Goal: Book appointment/travel/reservation

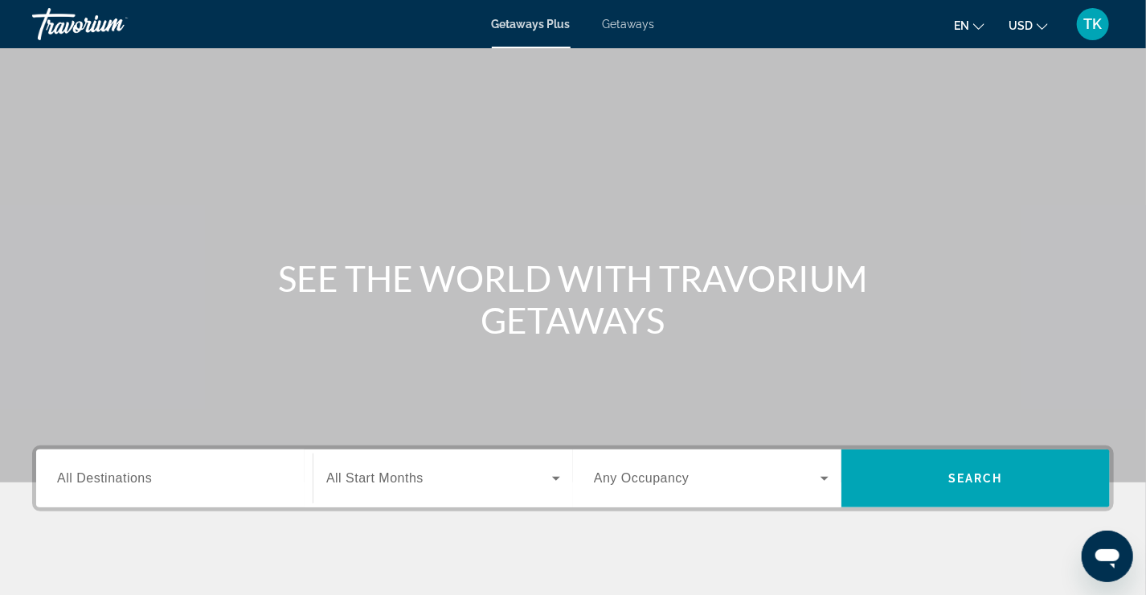
click at [121, 475] on span "All Destinations" at bounding box center [104, 478] width 95 height 14
click at [121, 475] on input "Destination All Destinations" at bounding box center [174, 478] width 235 height 19
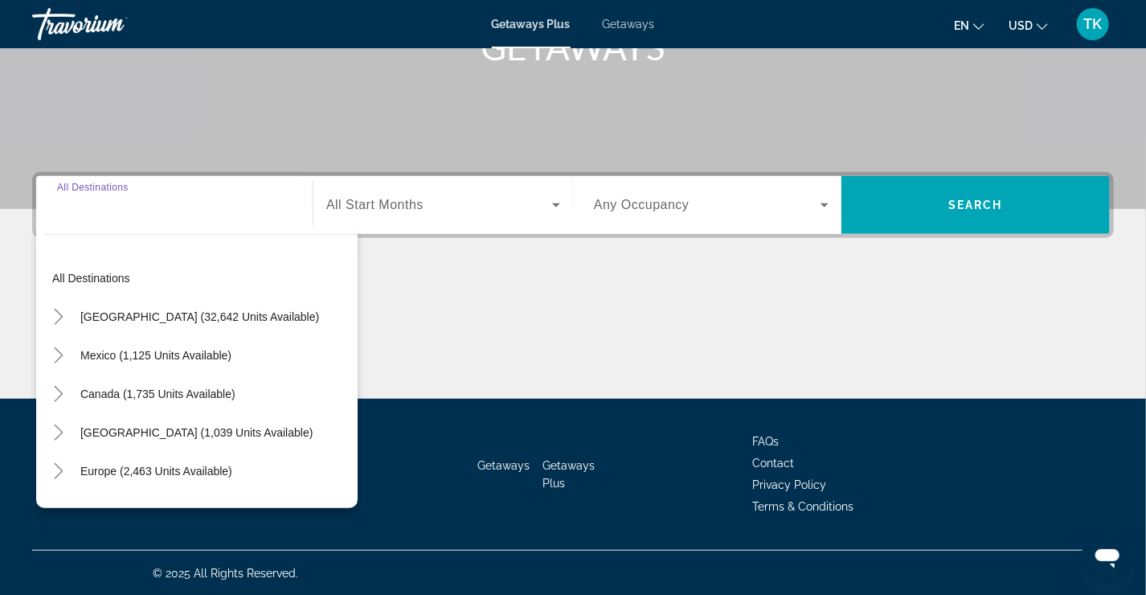
scroll to position [273, 0]
click at [62, 309] on icon "Toggle United States (32,642 units available)" at bounding box center [59, 317] width 16 height 16
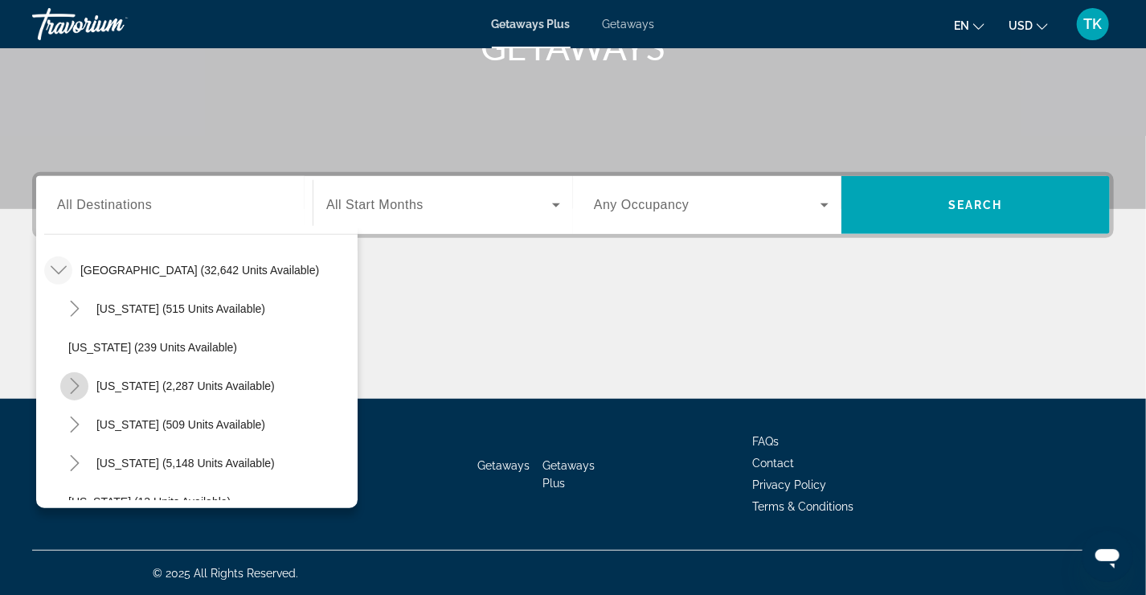
click at [75, 386] on icon "Toggle California (2,287 units available)" at bounding box center [75, 386] width 16 height 16
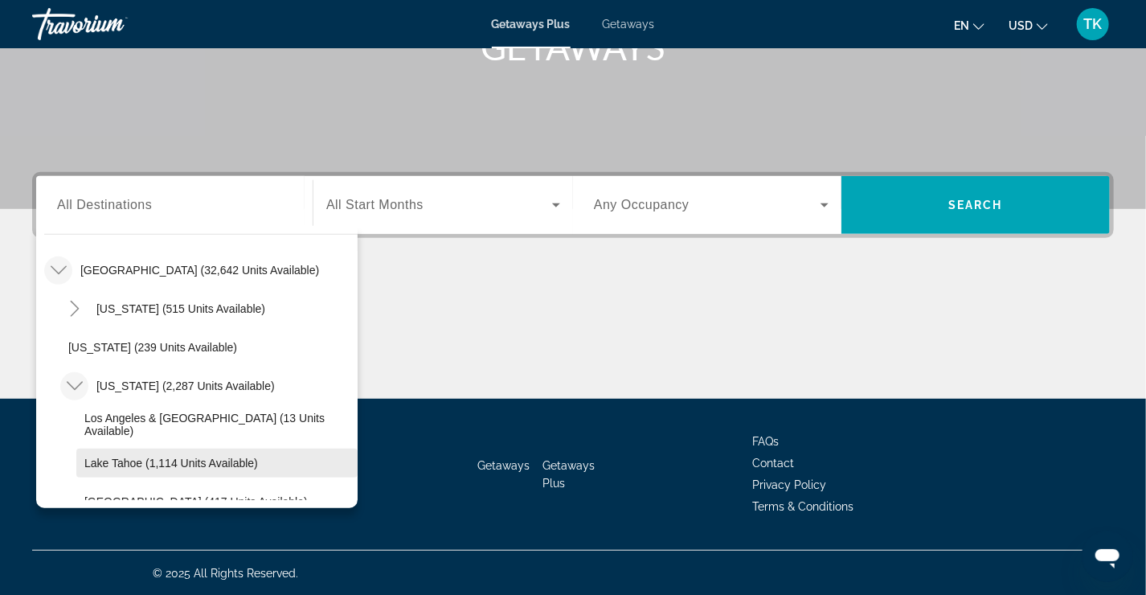
click at [110, 468] on span "Search widget" at bounding box center [216, 463] width 281 height 39
type input "**********"
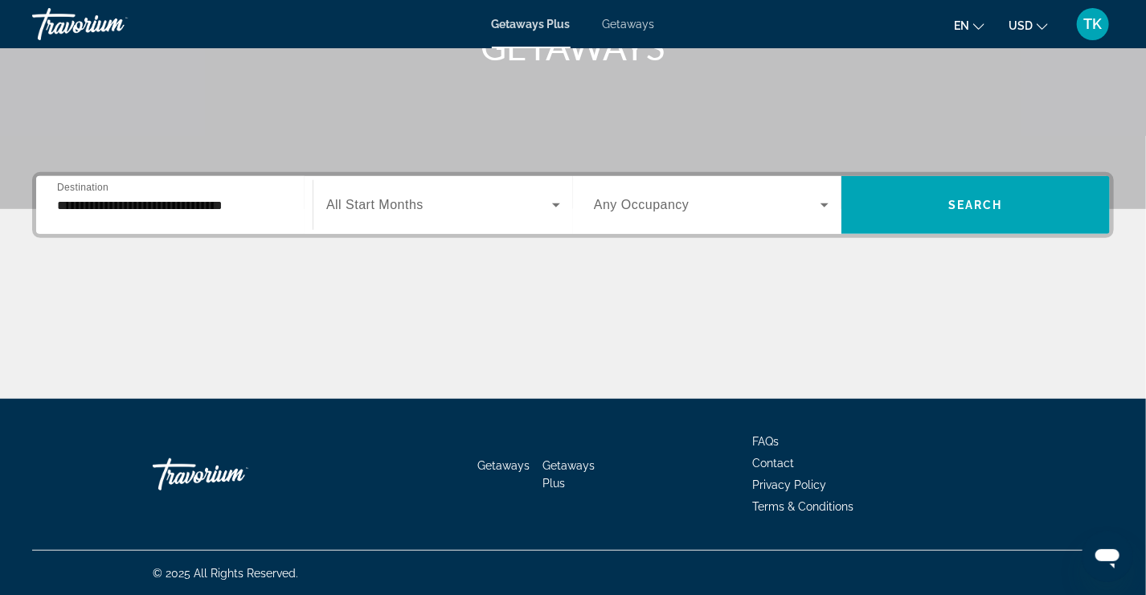
click at [408, 207] on span "All Start Months" at bounding box center [374, 205] width 97 height 14
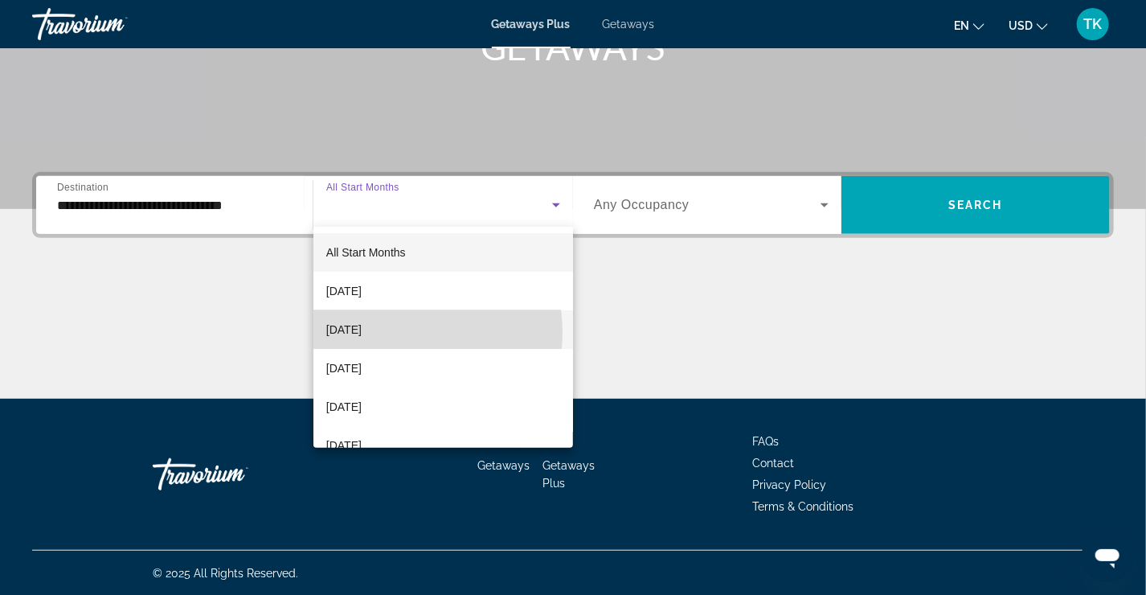
click at [362, 333] on span "[DATE]" at bounding box center [343, 329] width 35 height 19
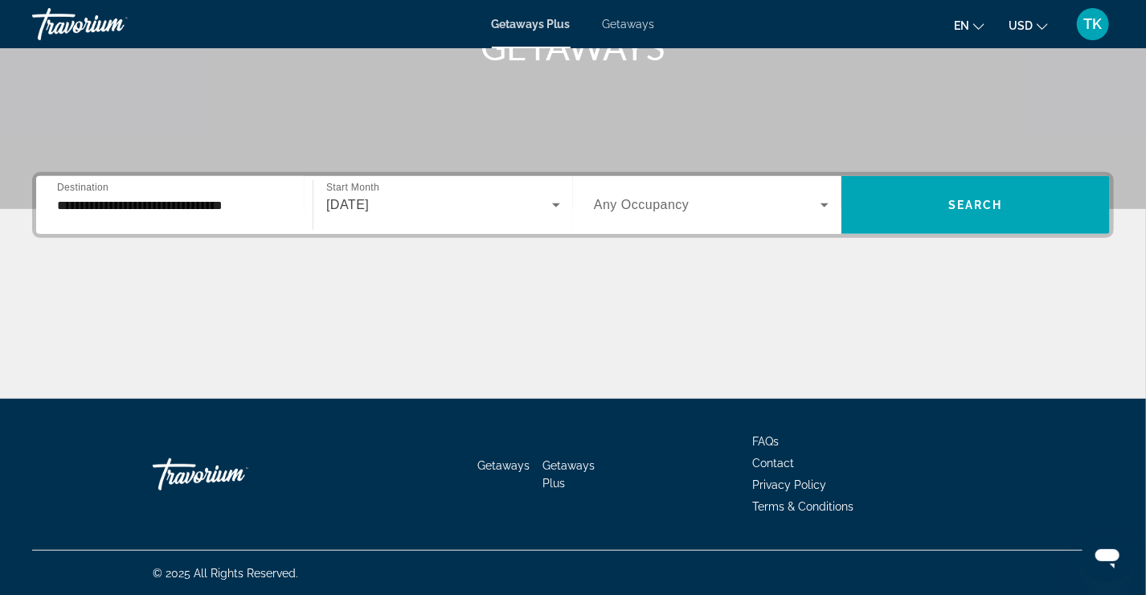
click at [661, 221] on div "Search widget" at bounding box center [711, 204] width 235 height 45
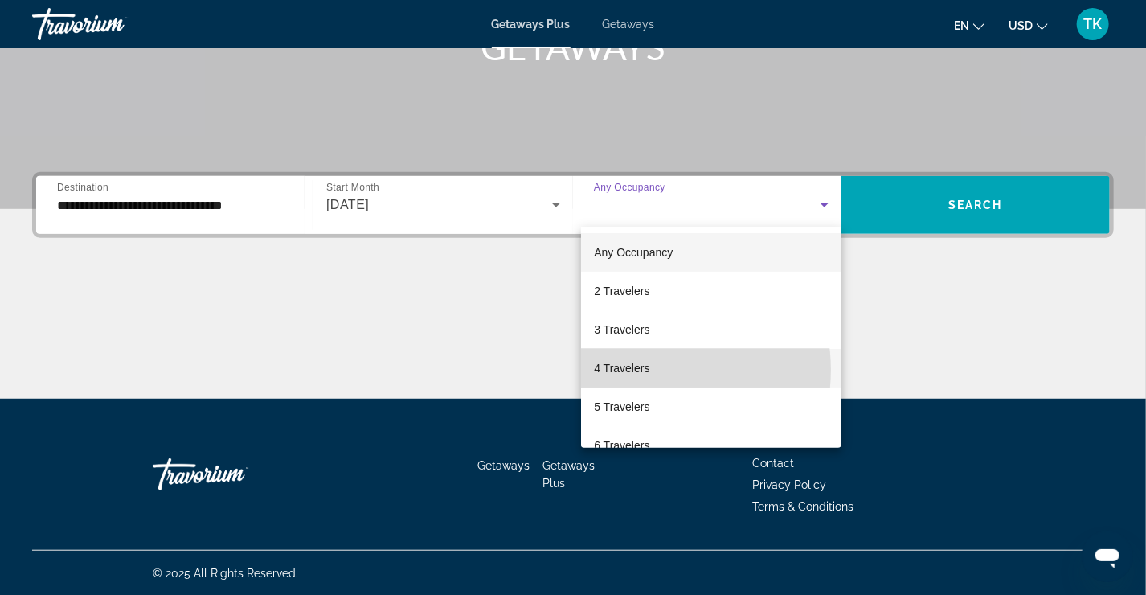
click at [647, 370] on span "4 Travelers" at bounding box center [621, 367] width 55 height 19
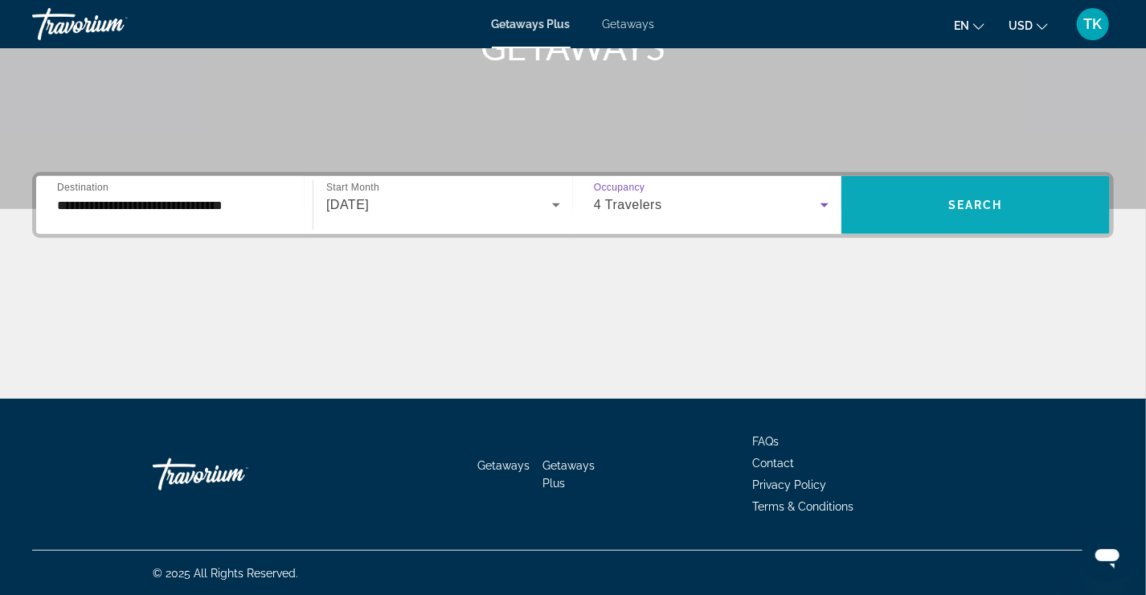
click at [995, 194] on span "Search widget" at bounding box center [975, 205] width 268 height 39
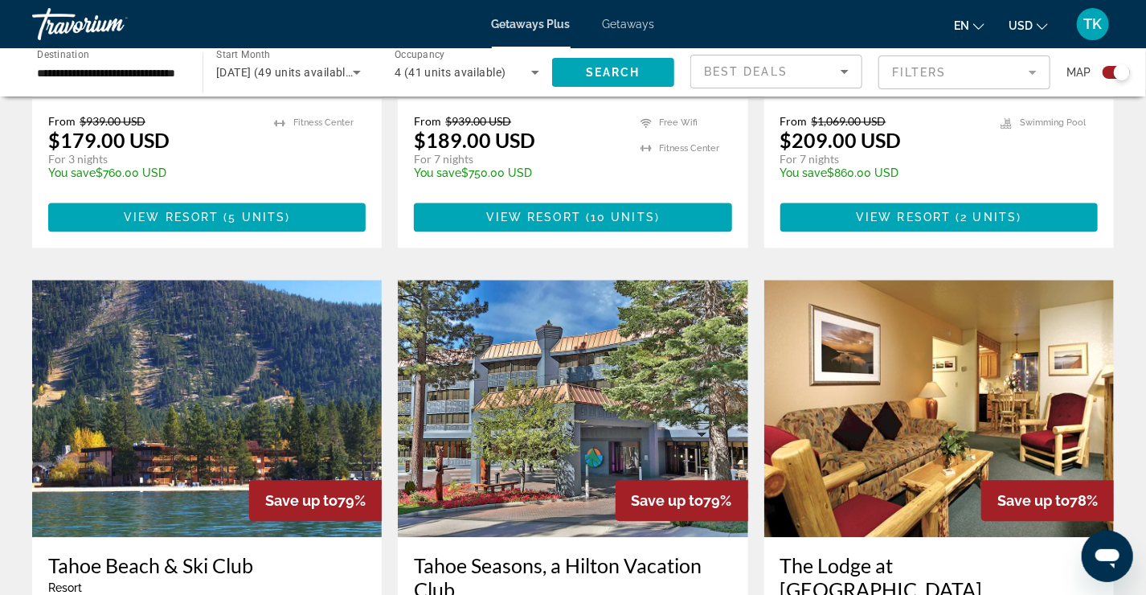
scroll to position [1607, 0]
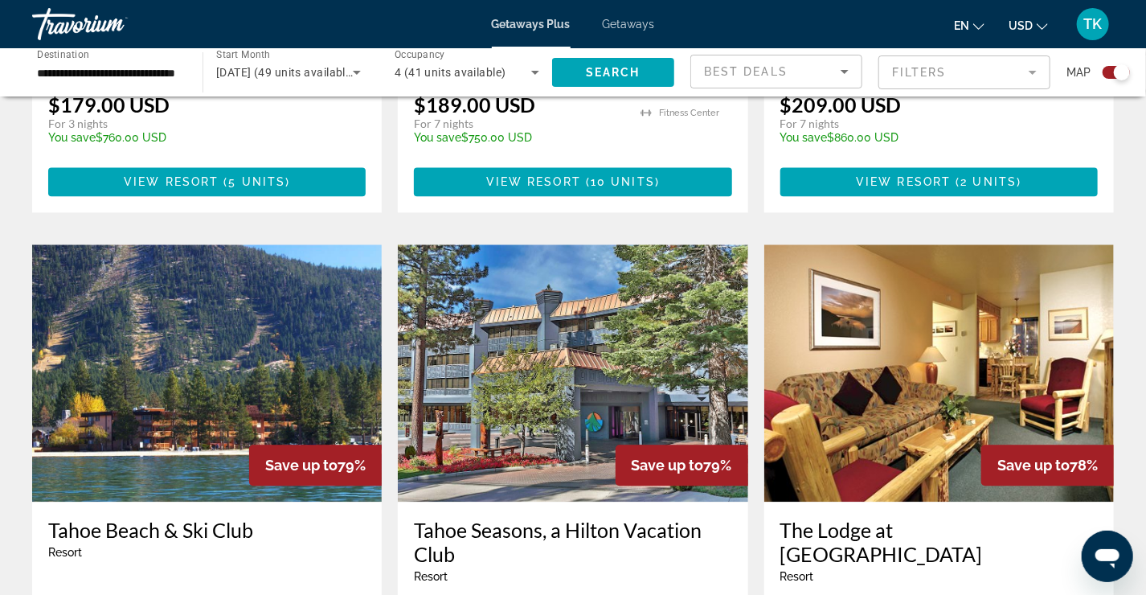
click at [183, 300] on img "Main content" at bounding box center [207, 372] width 350 height 257
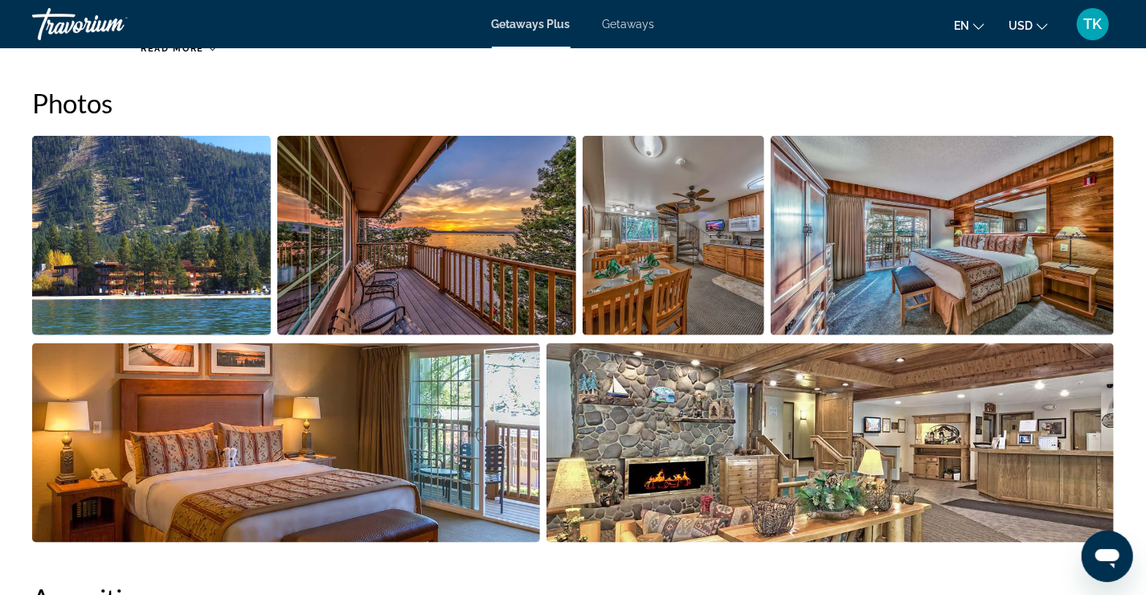
scroll to position [723, 0]
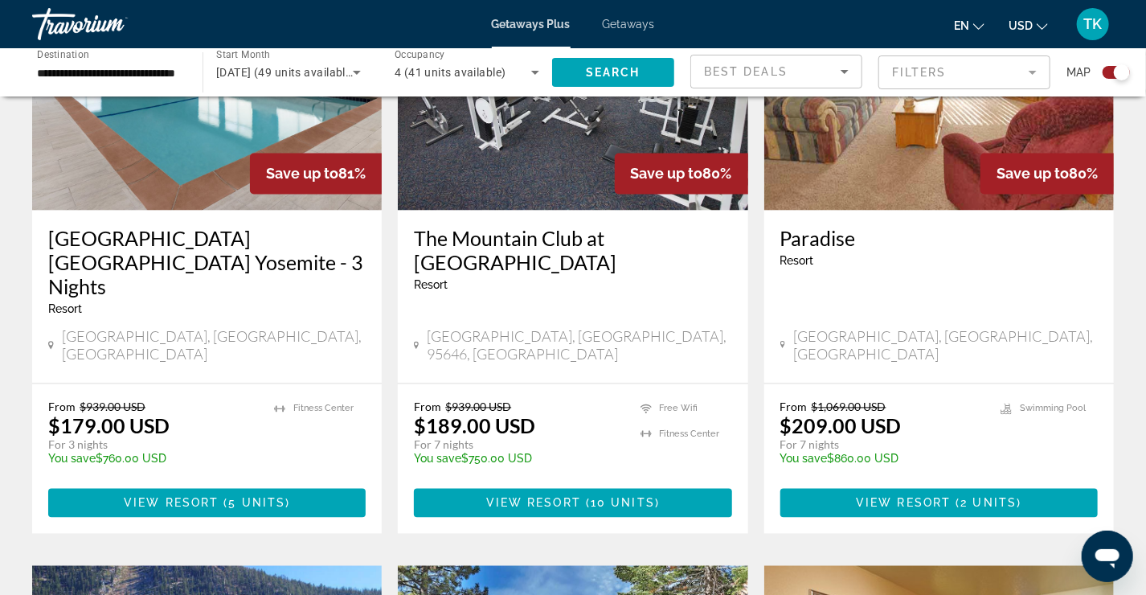
scroll to position [1687, 0]
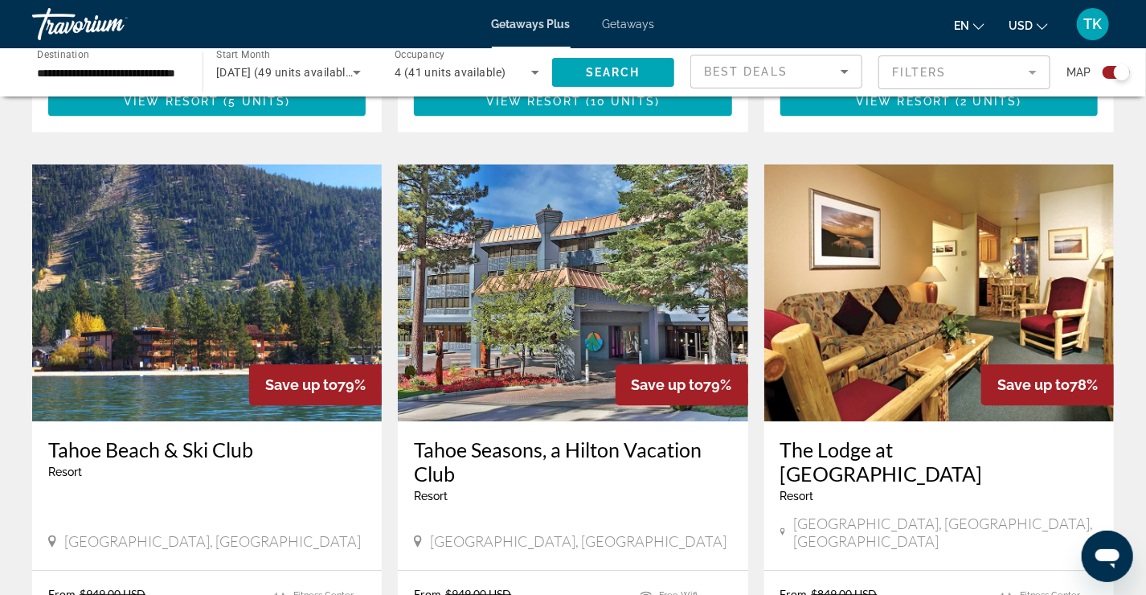
click at [186, 197] on img "Main content" at bounding box center [207, 292] width 350 height 257
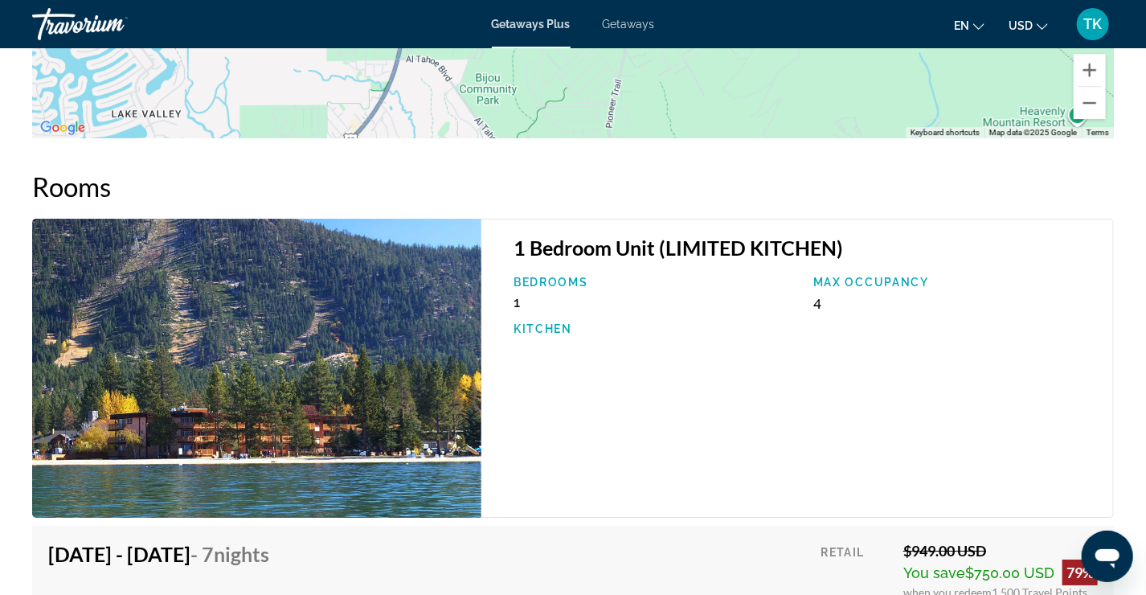
scroll to position [2173, 0]
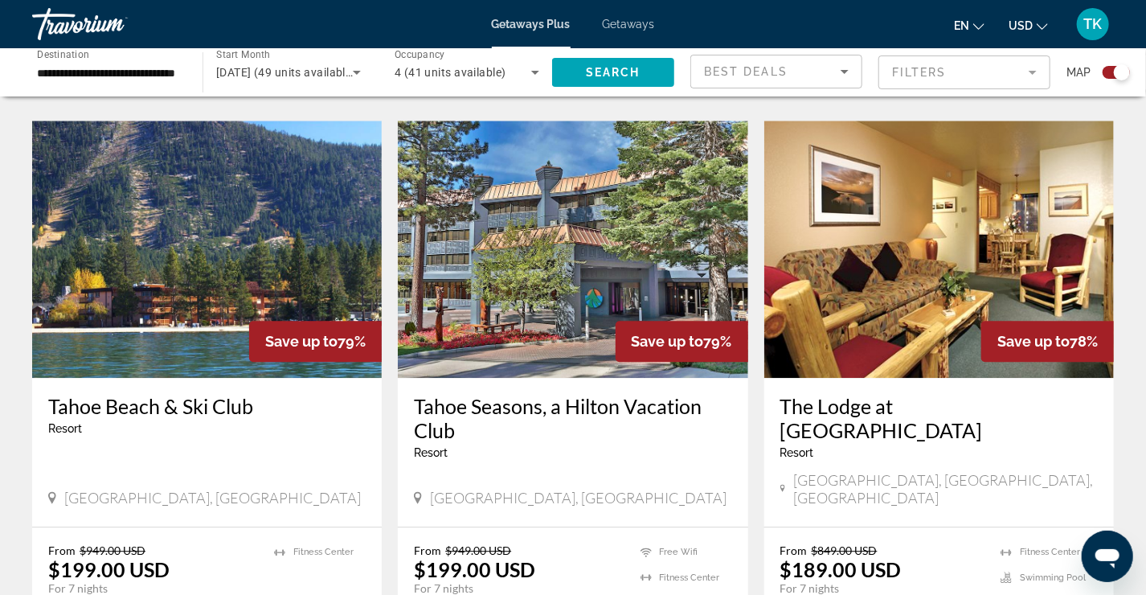
scroll to position [1768, 0]
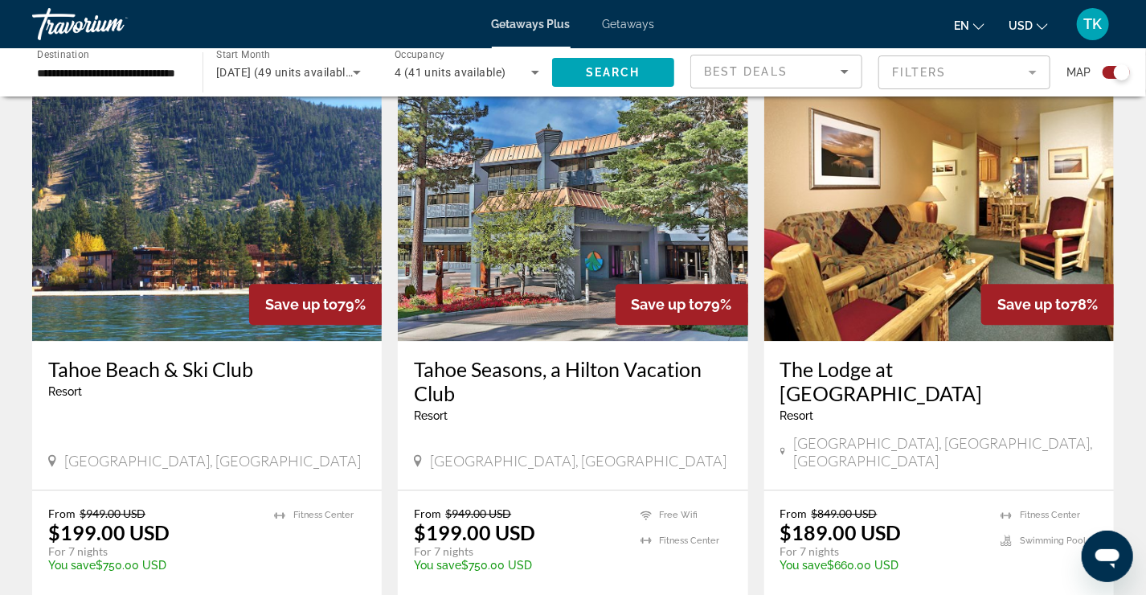
click at [518, 133] on img "Main content" at bounding box center [573, 212] width 350 height 257
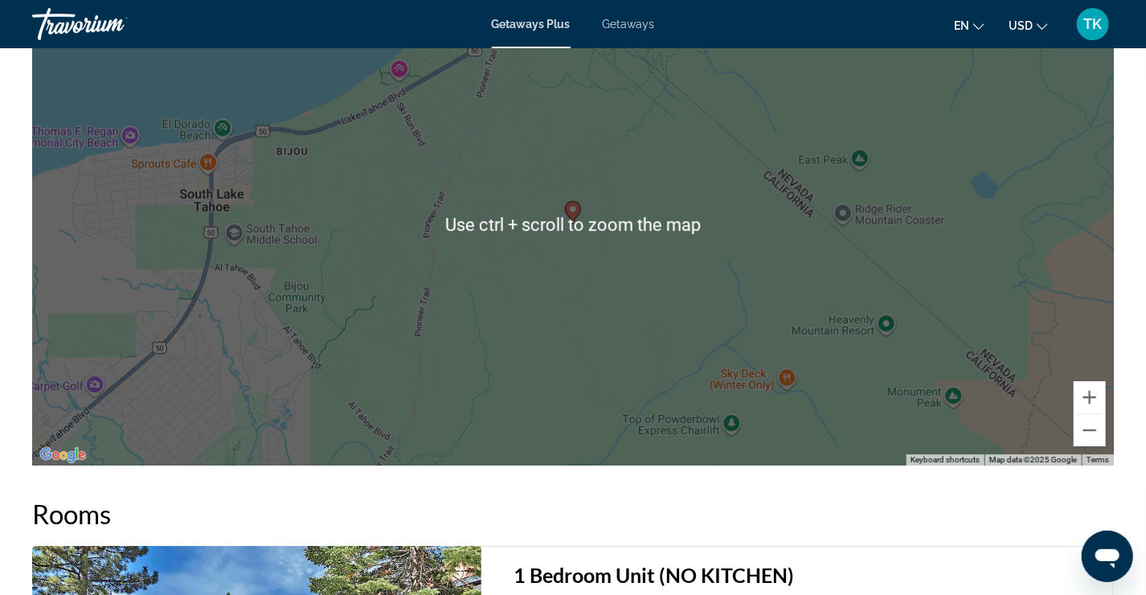
scroll to position [2571, 0]
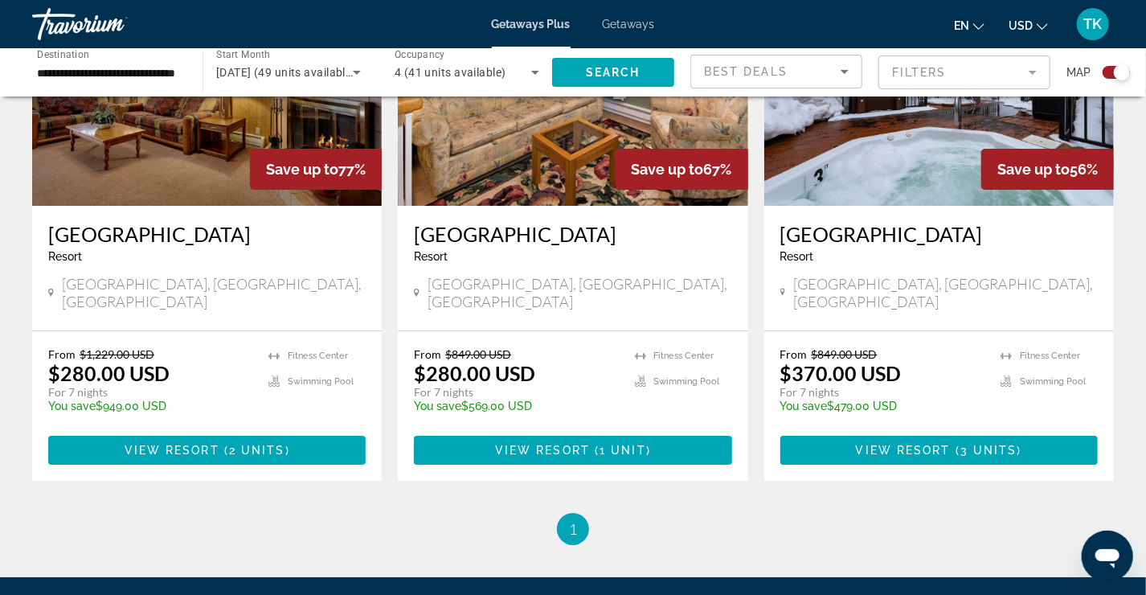
scroll to position [2250, 0]
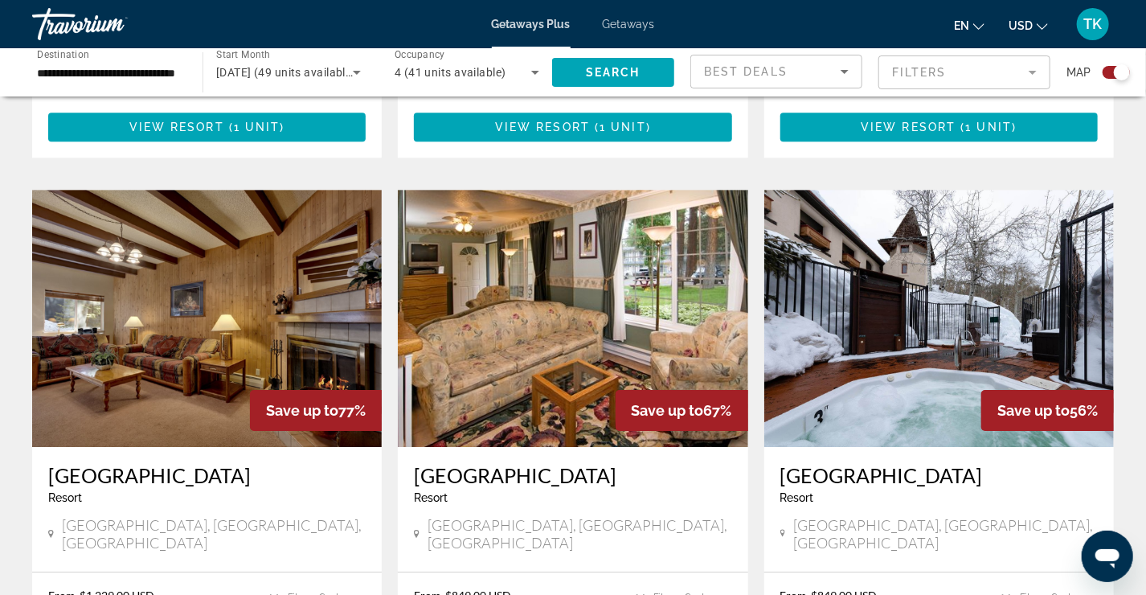
click at [189, 257] on img "Main content" at bounding box center [207, 318] width 350 height 257
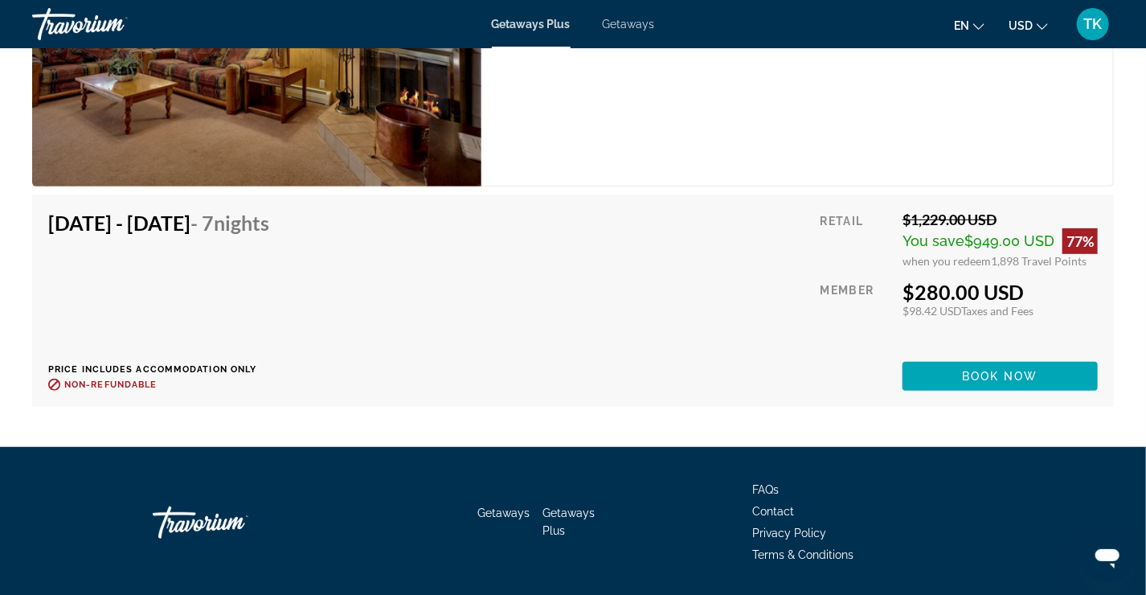
scroll to position [3168, 0]
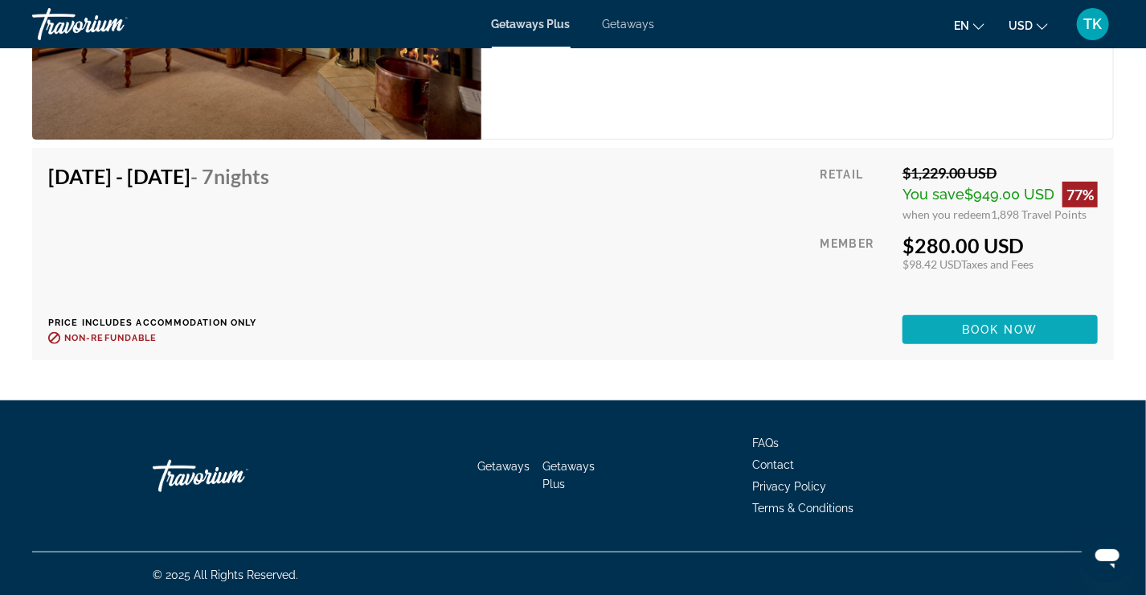
click at [1020, 325] on span "Book now" at bounding box center [1000, 329] width 76 height 13
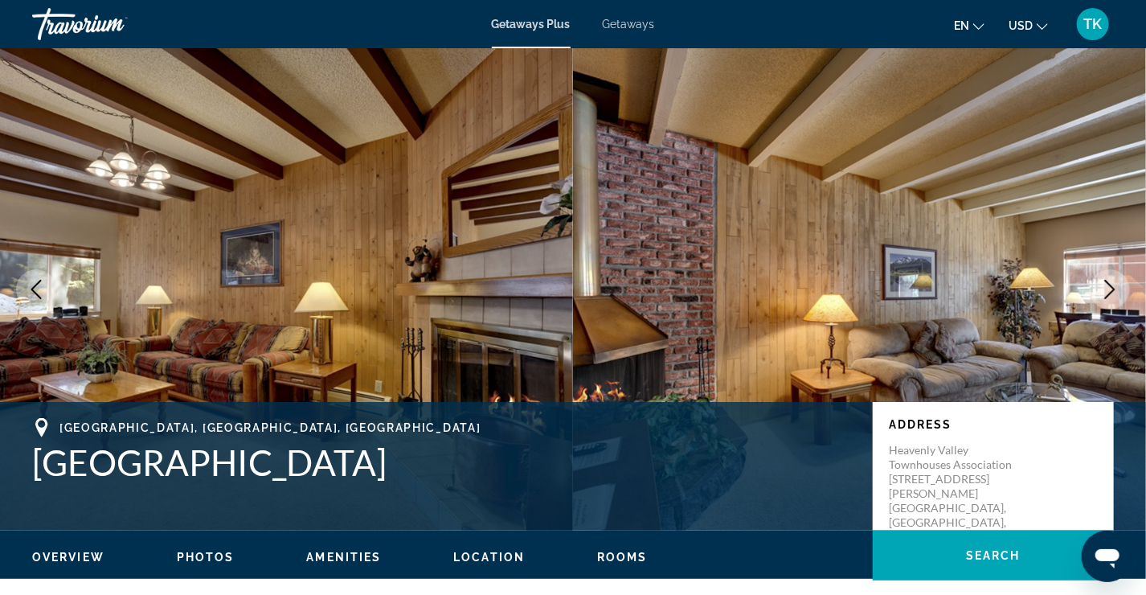
click at [1115, 287] on icon "Next image" at bounding box center [1109, 289] width 19 height 19
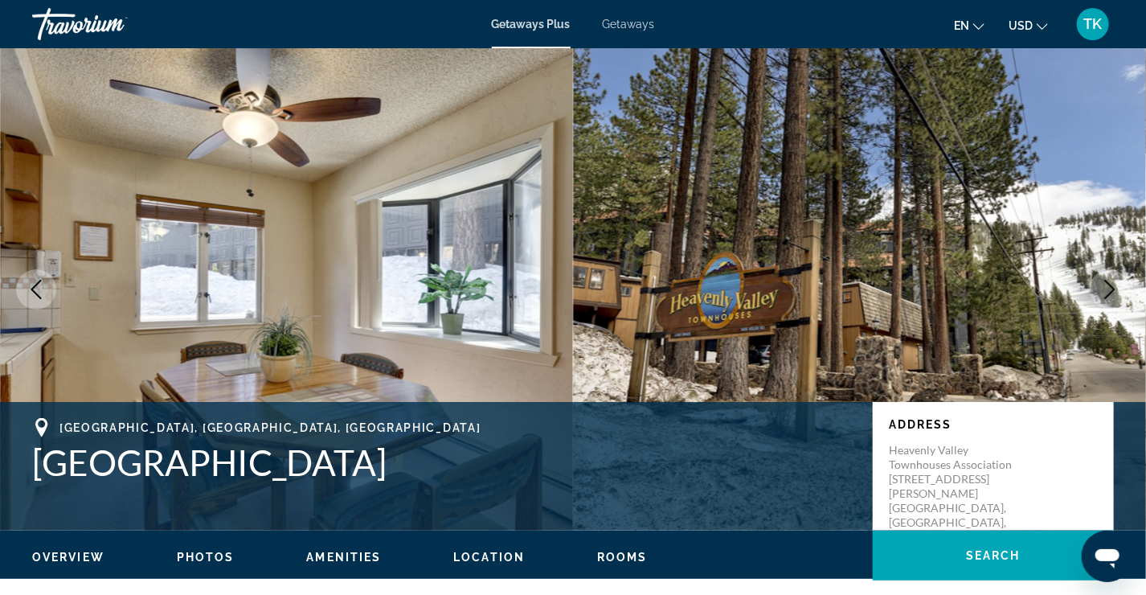
click at [1115, 287] on icon "Next image" at bounding box center [1109, 289] width 19 height 19
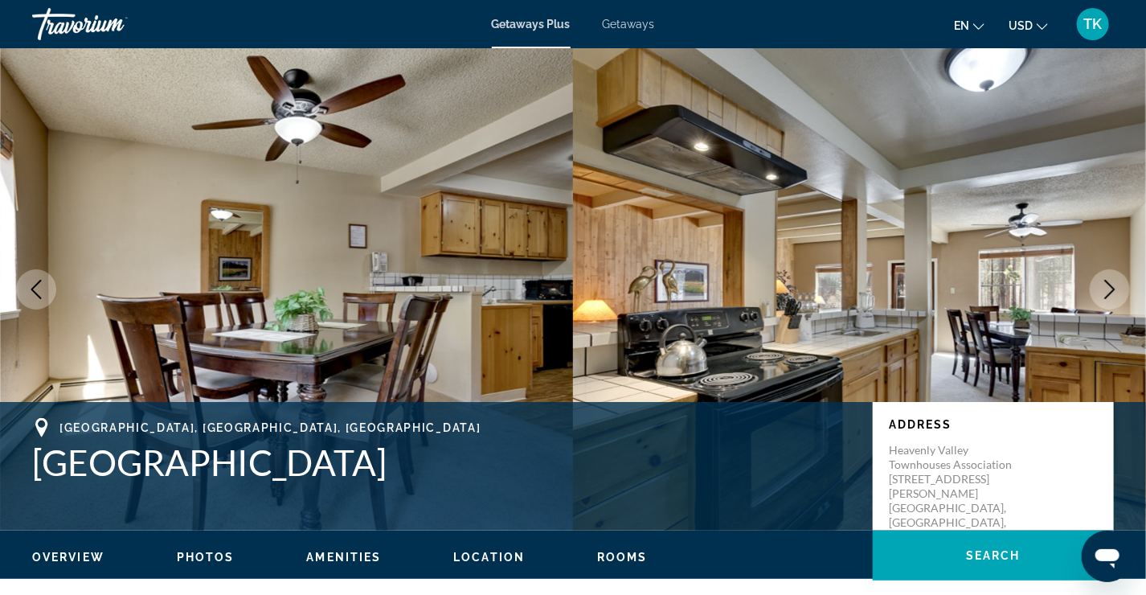
click at [1115, 287] on icon "Next image" at bounding box center [1109, 289] width 19 height 19
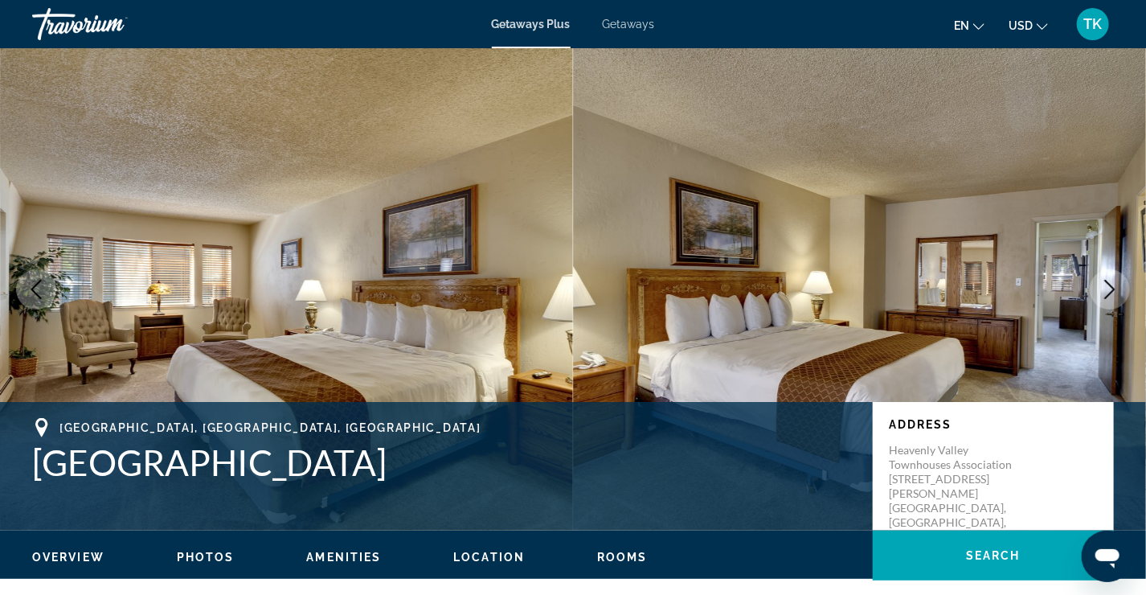
click at [1115, 287] on icon "Next image" at bounding box center [1109, 289] width 19 height 19
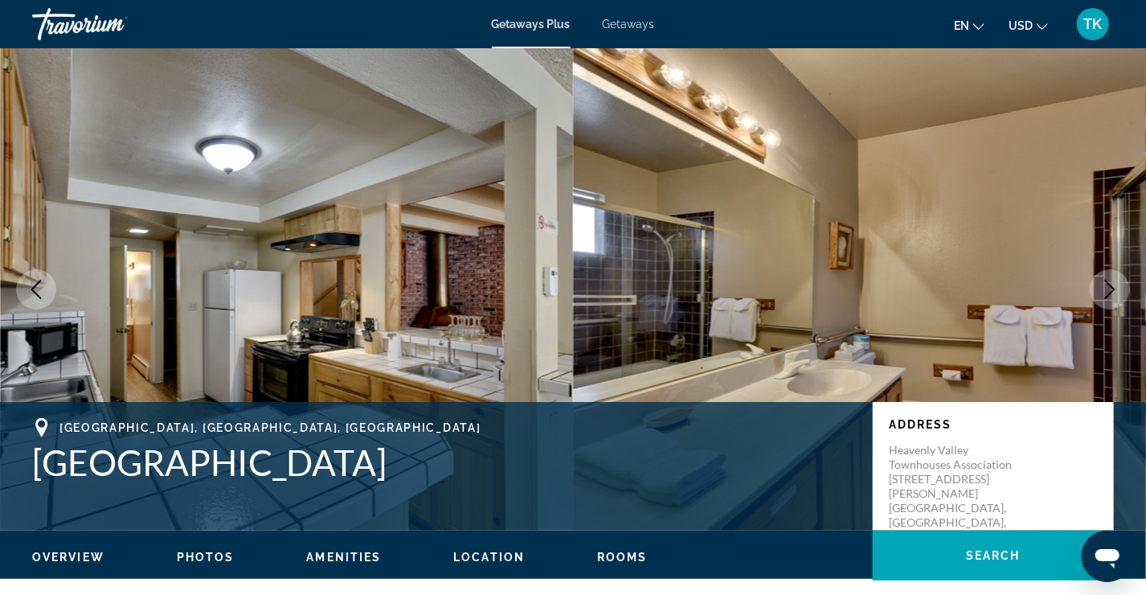
click at [1115, 287] on icon "Next image" at bounding box center [1109, 289] width 19 height 19
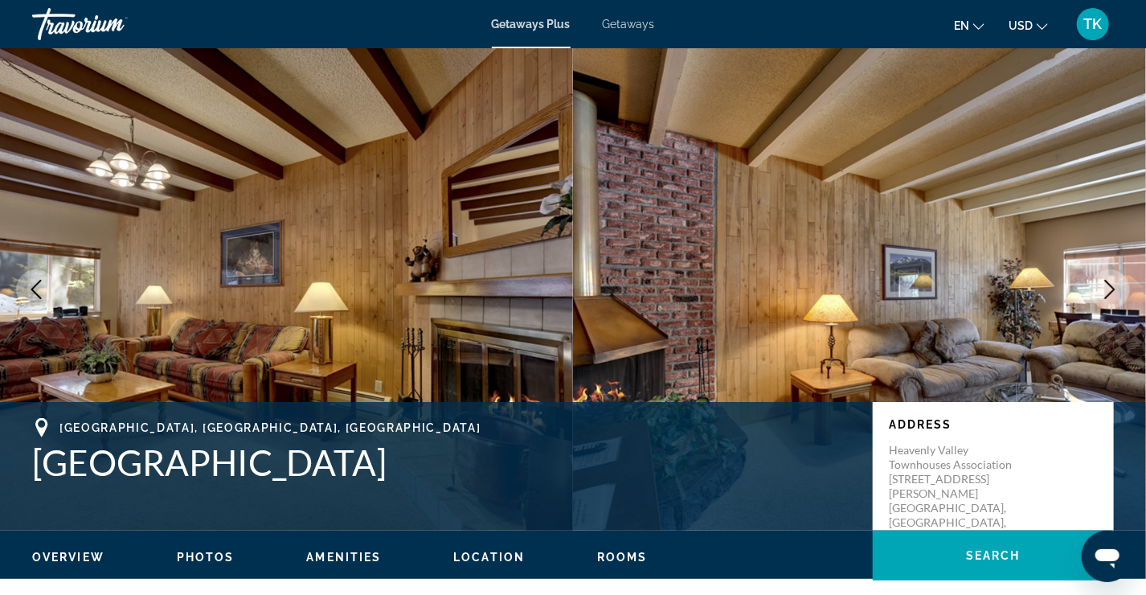
click at [1115, 287] on icon "Next image" at bounding box center [1109, 289] width 19 height 19
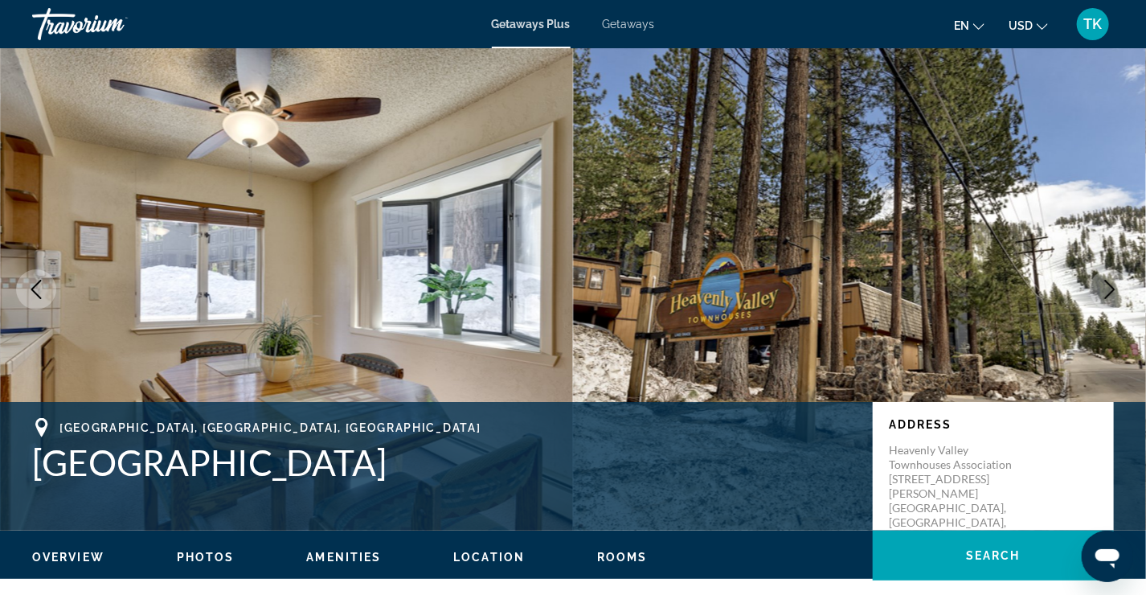
click at [1115, 284] on icon "Next image" at bounding box center [1109, 289] width 19 height 19
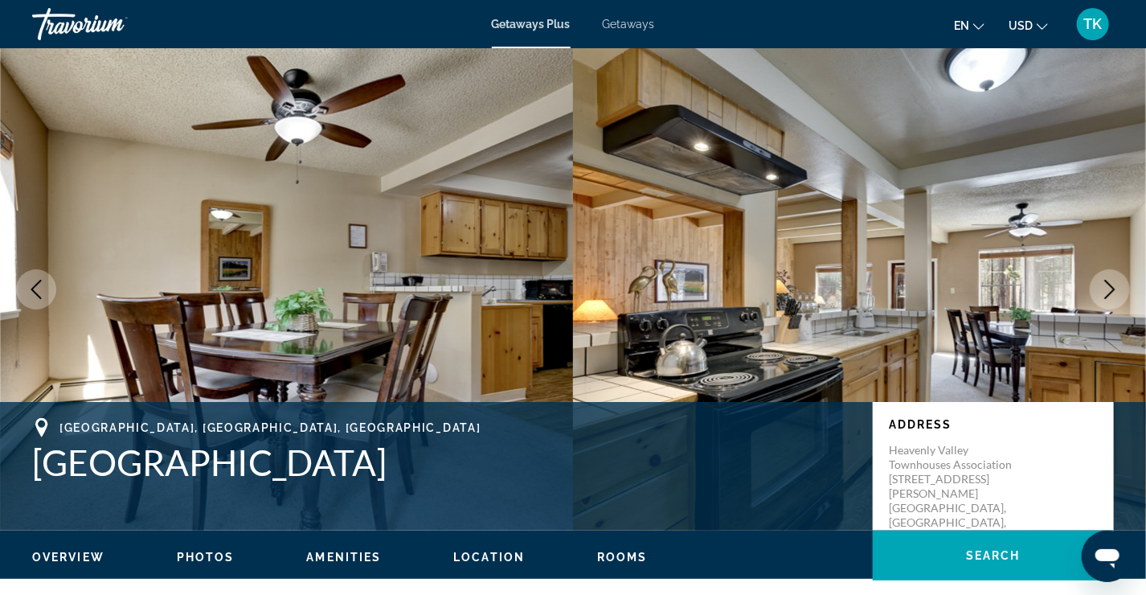
click at [1115, 284] on icon "Next image" at bounding box center [1109, 289] width 19 height 19
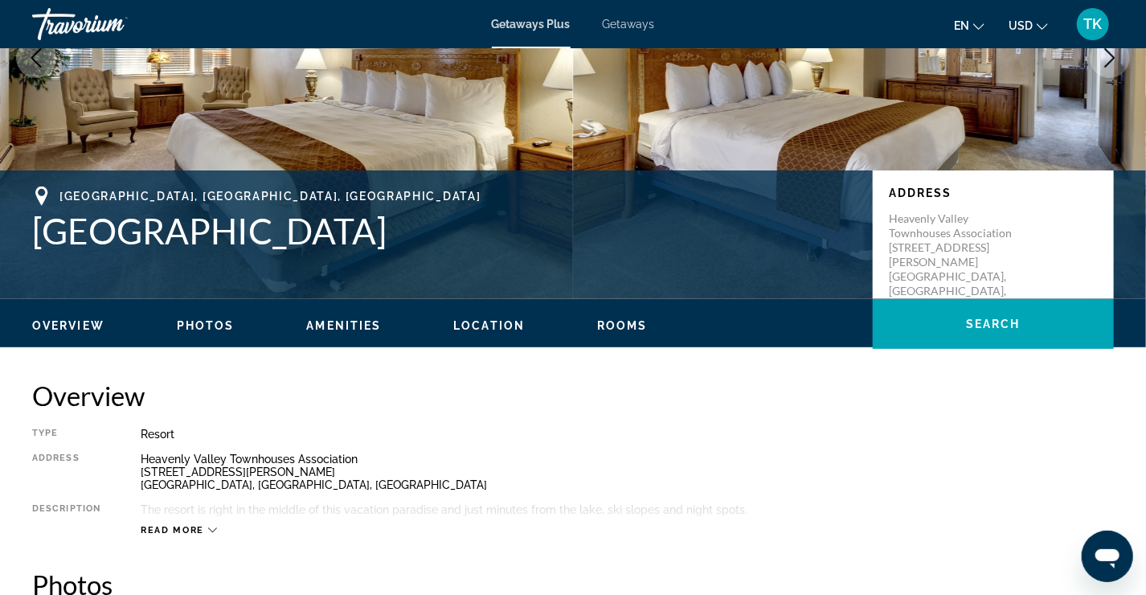
scroll to position [195, 0]
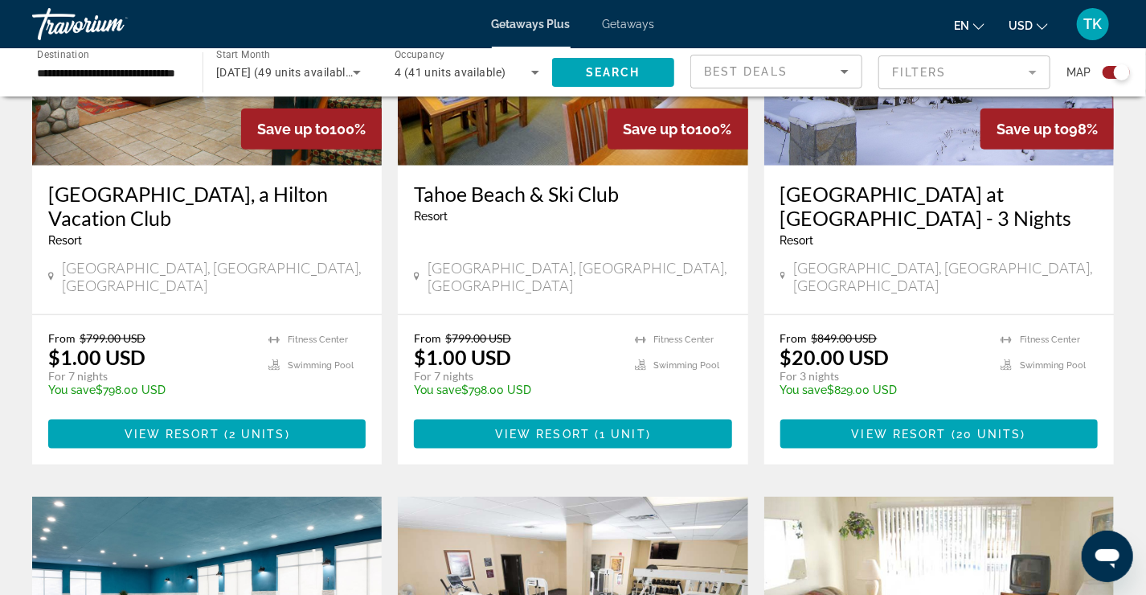
scroll to position [562, 0]
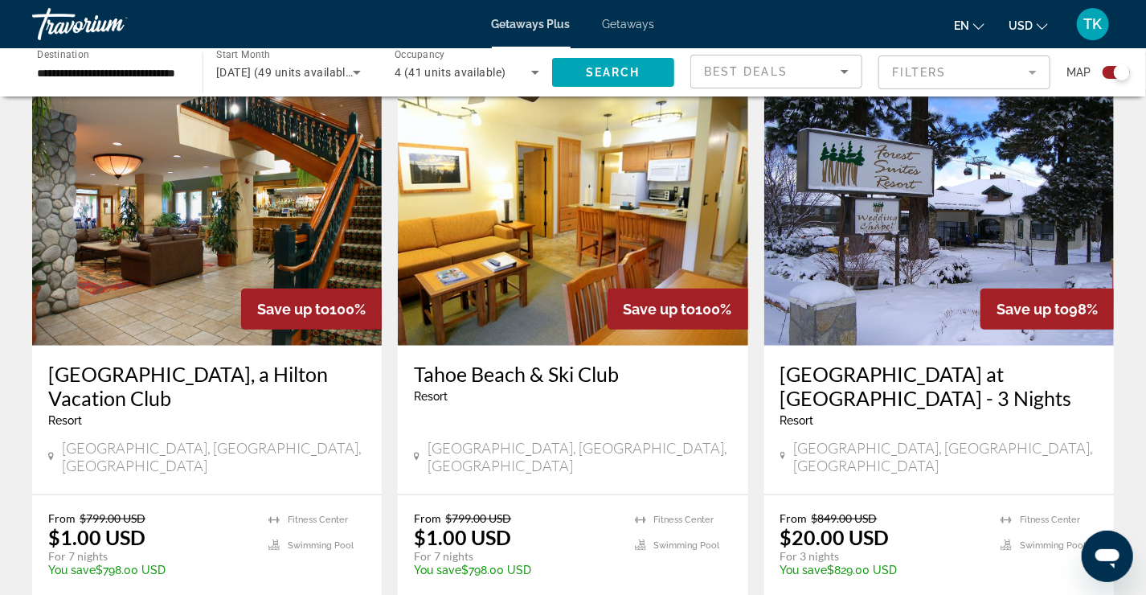
click at [129, 376] on h3 "[GEOGRAPHIC_DATA], a Hilton Vacation Club" at bounding box center [206, 386] width 317 height 48
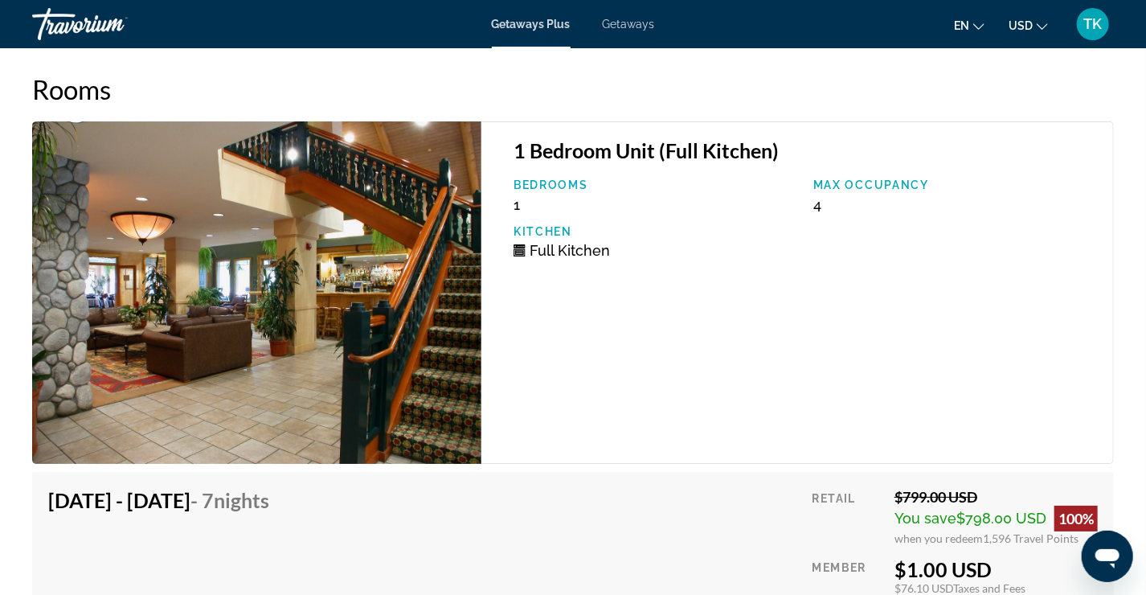
scroll to position [2250, 0]
